Goal: Register for event/course

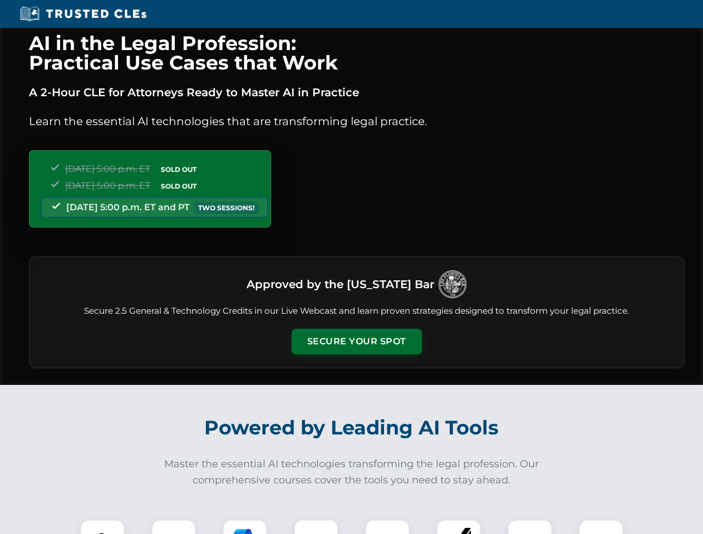
click at [356, 342] on button "Secure Your Spot" at bounding box center [357, 342] width 130 height 26
click at [102, 527] on img at bounding box center [102, 542] width 32 height 32
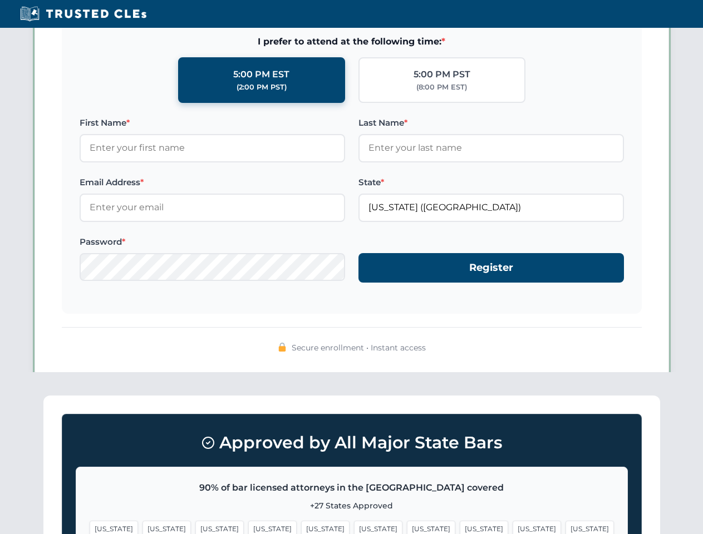
click at [407, 527] on span "[US_STATE]" at bounding box center [431, 529] width 48 height 16
click at [512, 527] on span "[US_STATE]" at bounding box center [536, 529] width 48 height 16
